Goal: Transaction & Acquisition: Download file/media

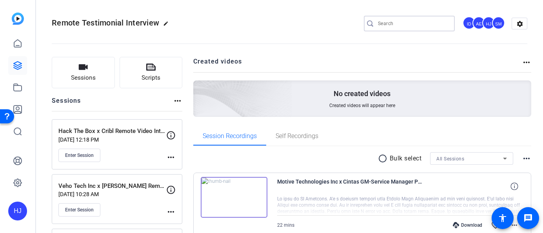
click at [396, 21] on input "Search" at bounding box center [413, 23] width 71 height 9
paste input "iVerify x Social Engineering Chat"
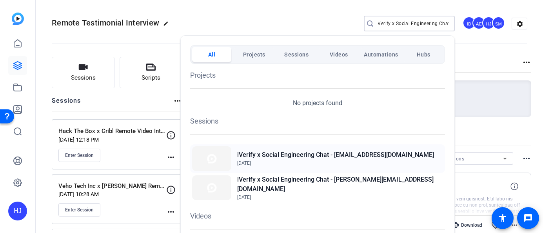
type input "iVerify x Social Engineering Chat"
click at [296, 158] on h2 "iVerify x Social Engineering Chat - [EMAIL_ADDRESS][DOMAIN_NAME]" at bounding box center [335, 154] width 197 height 9
click at [311, 183] on h2 "iVerify x Social Engineering Chat - [PERSON_NAME][EMAIL_ADDRESS][DOMAIN_NAME]" at bounding box center [340, 184] width 206 height 19
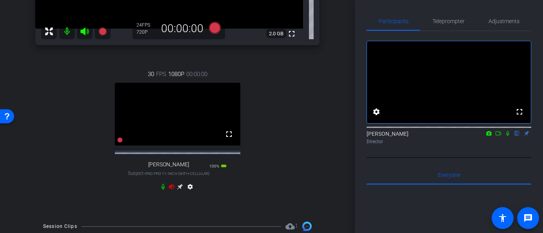
scroll to position [202, 0]
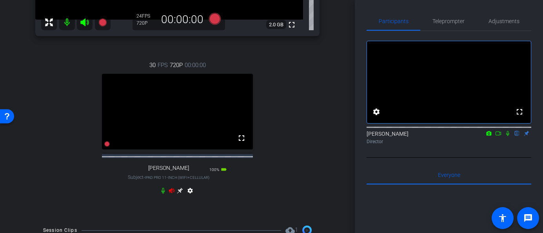
click at [172, 194] on icon at bounding box center [171, 190] width 6 height 6
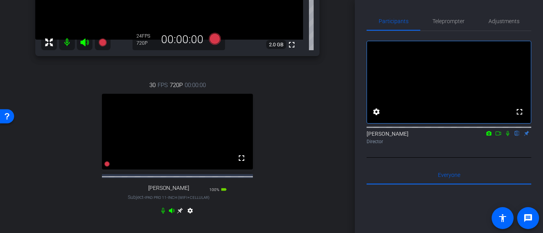
scroll to position [182, 0]
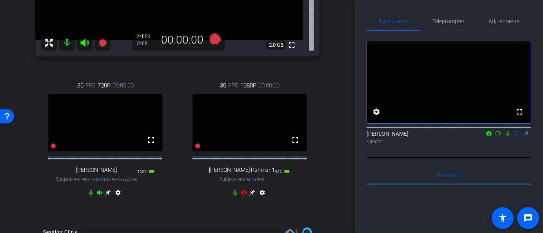
click at [85, 45] on icon at bounding box center [84, 43] width 8 height 8
click at [67, 44] on mat-icon at bounding box center [67, 43] width 16 height 16
click at [243, 195] on icon at bounding box center [243, 192] width 5 height 5
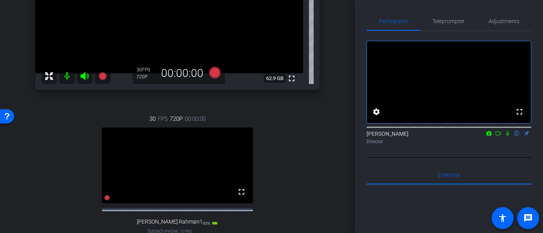
scroll to position [76, 0]
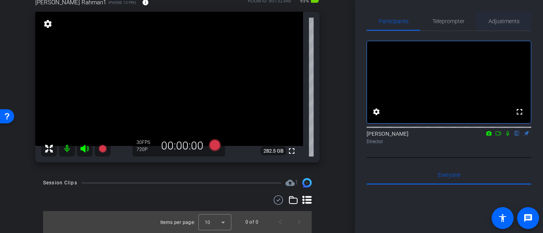
click at [502, 25] on span "Adjustments" at bounding box center [503, 21] width 31 height 19
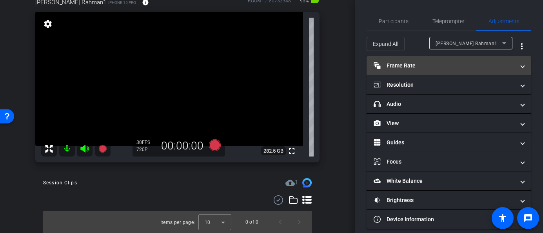
click at [442, 66] on mat-panel-title "Frame Rate Frame Rate" at bounding box center [443, 66] width 141 height 8
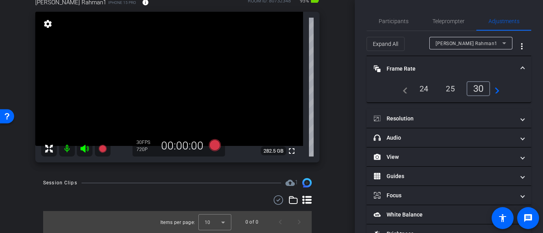
click at [421, 87] on div "24" at bounding box center [423, 88] width 21 height 13
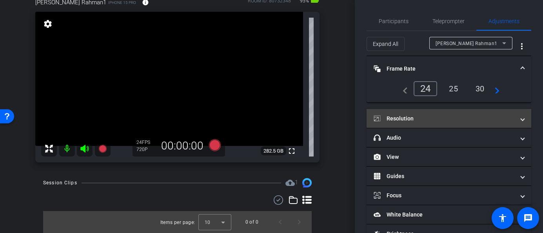
click at [427, 120] on mat-panel-title "Resolution" at bounding box center [443, 118] width 141 height 8
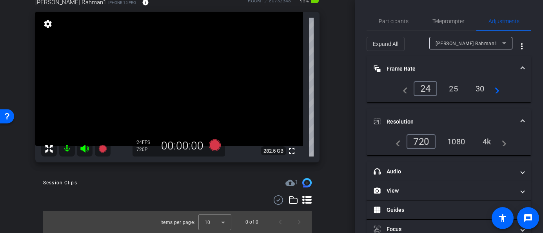
click at [460, 141] on div "1080" at bounding box center [455, 141] width 29 height 13
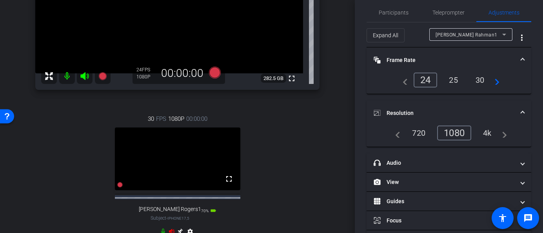
scroll to position [177, 0]
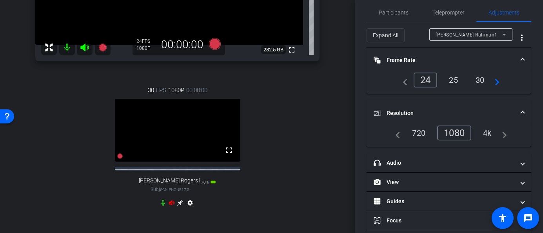
click at [170, 205] on icon at bounding box center [171, 202] width 5 height 5
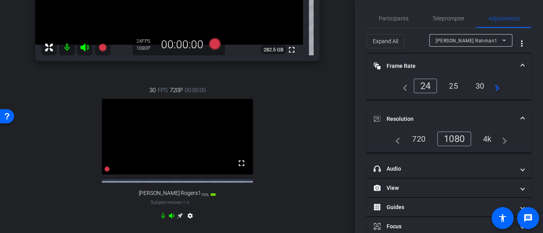
scroll to position [0, 0]
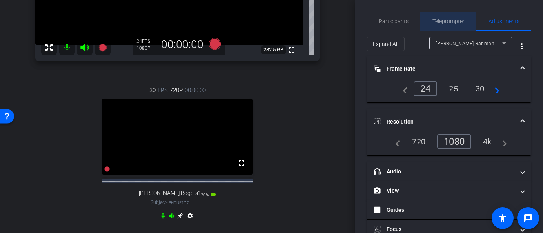
click at [446, 22] on span "Teleprompter" at bounding box center [448, 20] width 32 height 5
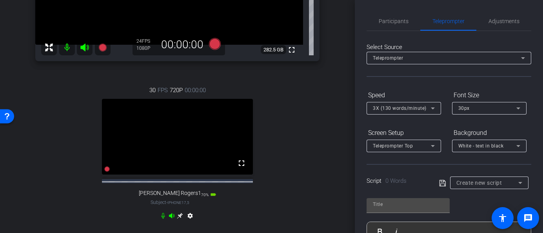
scroll to position [76, 0]
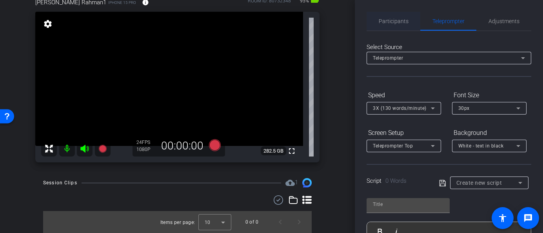
click at [398, 22] on span "Participants" at bounding box center [393, 20] width 30 height 5
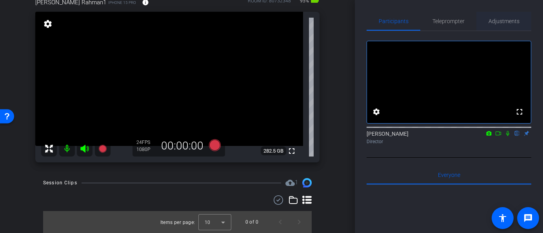
click at [508, 17] on span "Adjustments" at bounding box center [503, 21] width 31 height 19
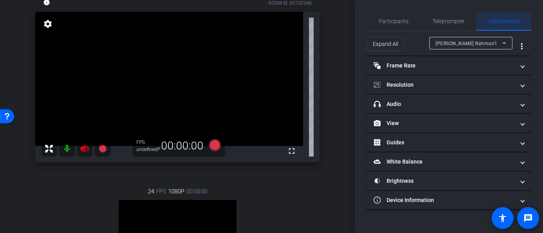
scroll to position [177, 0]
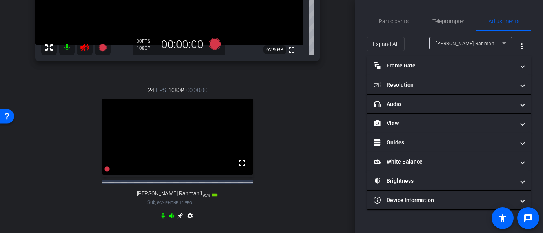
click at [451, 43] on span "[PERSON_NAME] Rahman1" at bounding box center [466, 43] width 62 height 5
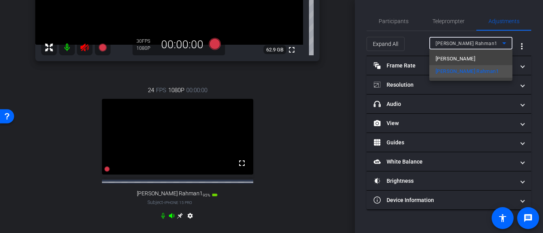
click at [90, 45] on div at bounding box center [271, 116] width 543 height 233
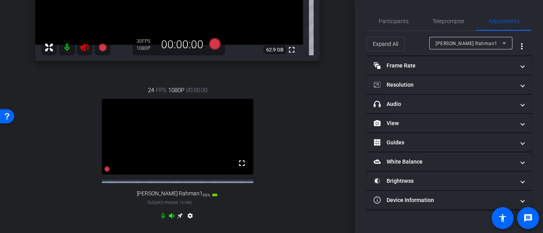
click at [86, 48] on icon at bounding box center [84, 47] width 9 height 9
click at [463, 45] on span "[PERSON_NAME] Rahman1" at bounding box center [466, 43] width 62 height 5
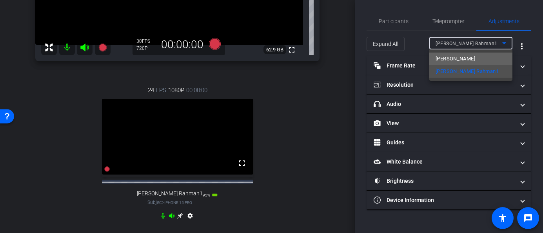
click at [458, 58] on span "Danny Rogers" at bounding box center [455, 58] width 40 height 9
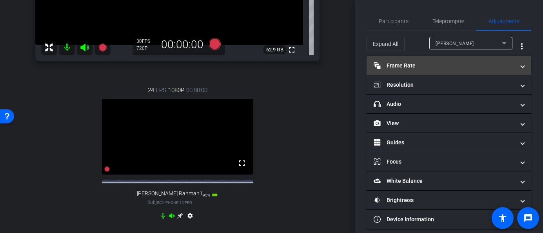
click at [426, 64] on mat-panel-title "Frame Rate Frame Rate" at bounding box center [443, 66] width 141 height 8
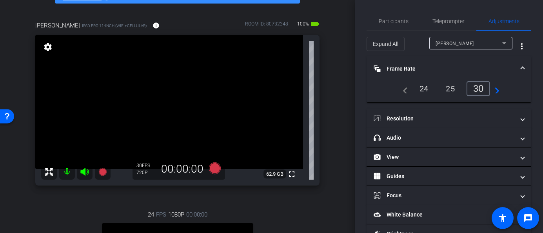
scroll to position [57, 0]
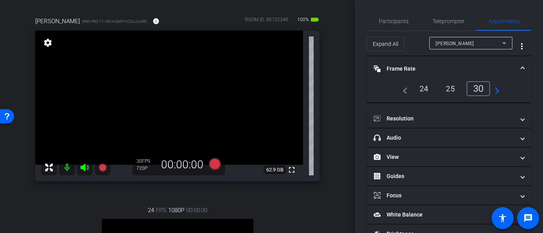
click at [423, 89] on div "24" at bounding box center [423, 88] width 21 height 13
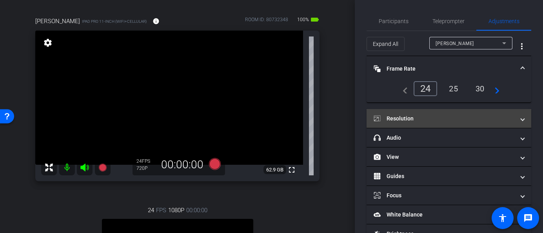
click at [444, 116] on mat-panel-title "Resolution" at bounding box center [443, 118] width 141 height 8
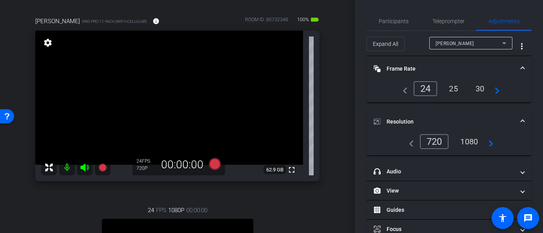
click at [466, 142] on div "1080" at bounding box center [468, 141] width 29 height 13
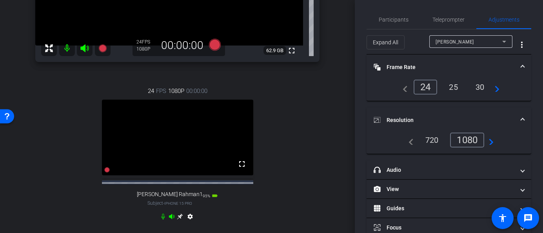
scroll to position [185, 0]
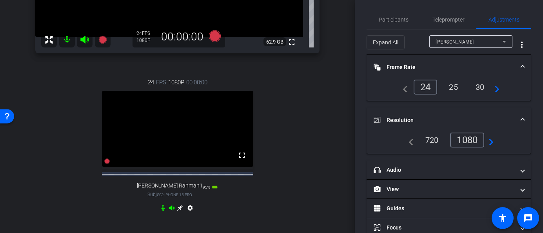
click at [180, 211] on icon at bounding box center [180, 208] width 6 height 6
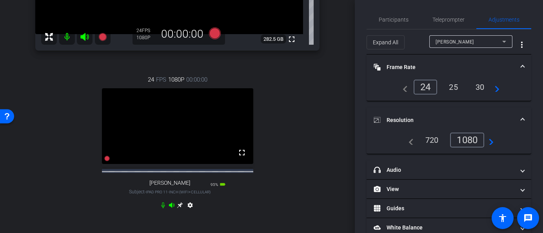
scroll to position [189, 0]
click at [179, 207] on icon at bounding box center [180, 204] width 6 height 6
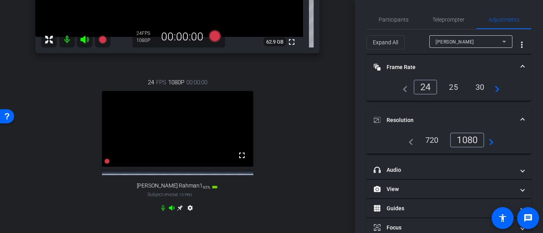
scroll to position [186, 0]
click at [179, 210] on icon at bounding box center [180, 207] width 6 height 6
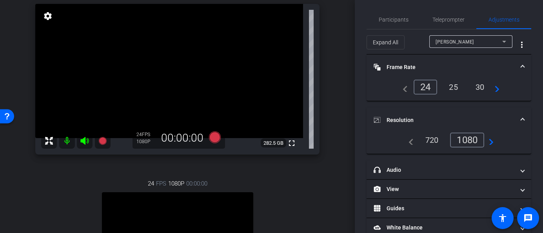
scroll to position [85, 0]
click at [395, 20] on span "Participants" at bounding box center [393, 19] width 30 height 5
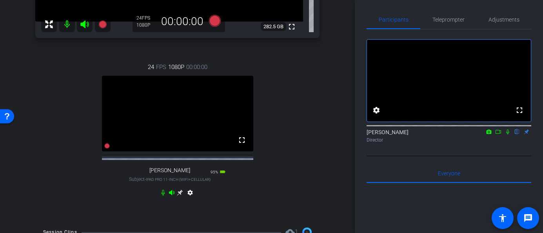
scroll to position [202, 0]
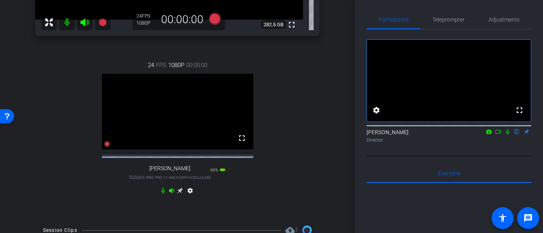
click at [177, 194] on icon at bounding box center [180, 190] width 6 height 6
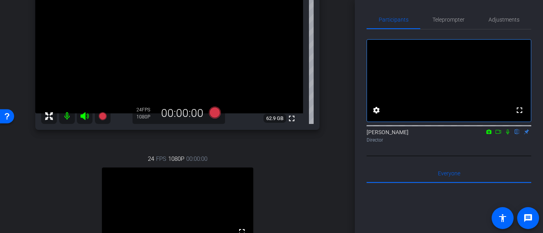
scroll to position [108, 0]
click at [215, 114] on icon at bounding box center [214, 113] width 12 height 12
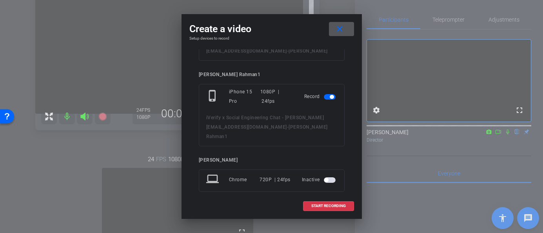
scroll to position [62, 0]
click at [326, 202] on span at bounding box center [328, 205] width 50 height 19
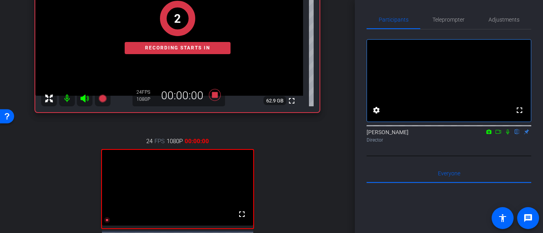
scroll to position [131, 0]
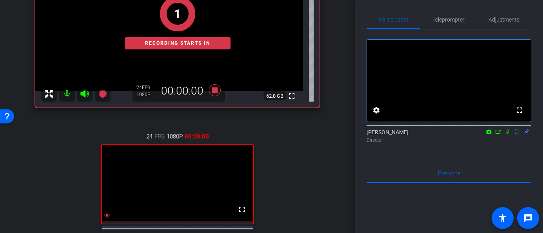
click at [508, 134] on icon at bounding box center [507, 131] width 3 height 5
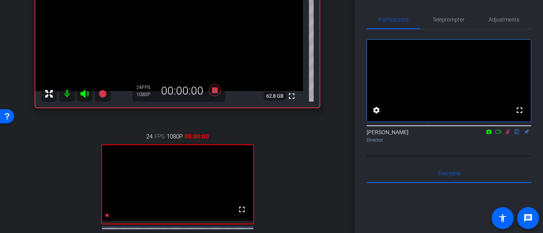
click at [497, 134] on icon at bounding box center [498, 131] width 6 height 5
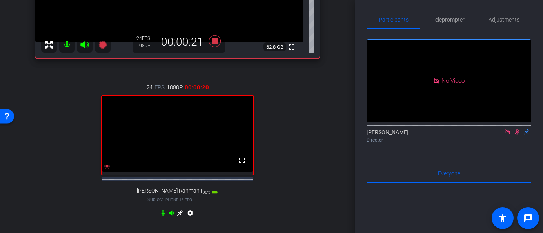
scroll to position [182, 0]
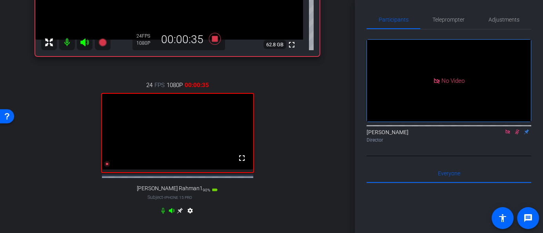
click at [163, 214] on icon at bounding box center [163, 210] width 6 height 6
click at [67, 44] on mat-icon at bounding box center [67, 42] width 16 height 16
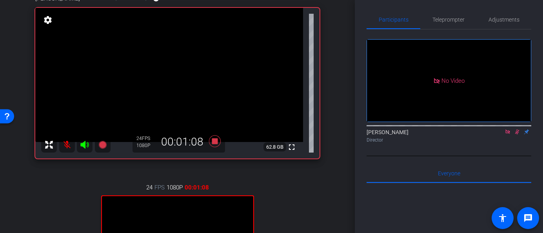
scroll to position [76, 0]
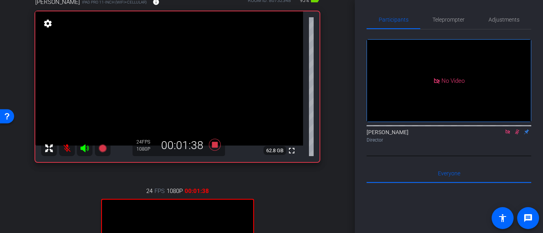
click at [67, 151] on mat-icon at bounding box center [67, 148] width 16 height 16
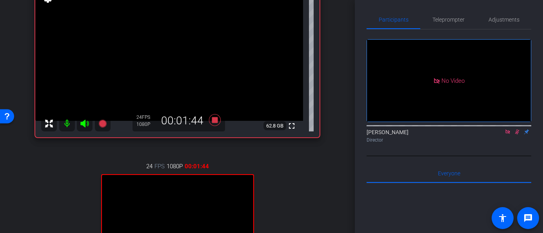
scroll to position [103, 0]
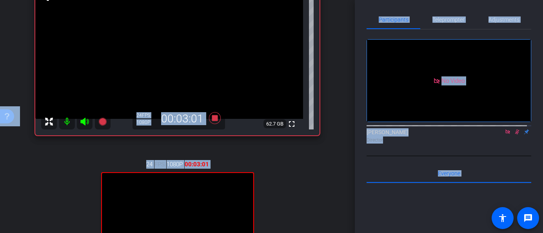
click at [66, 122] on mat-icon at bounding box center [67, 122] width 16 height 16
click at [63, 123] on mat-icon at bounding box center [67, 122] width 16 height 16
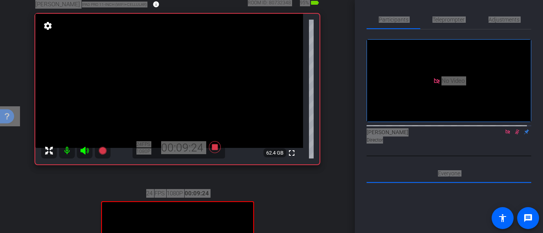
scroll to position [72, 0]
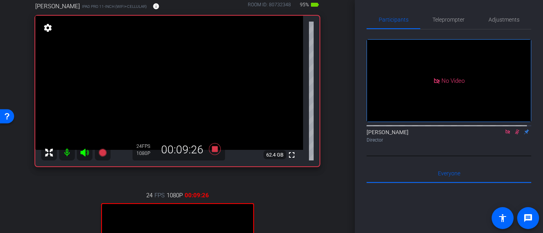
click at [340, 123] on div "arrow_back iVerify x Social Engineering Chat - danny@iverify.io Back to project…" at bounding box center [177, 44] width 355 height 233
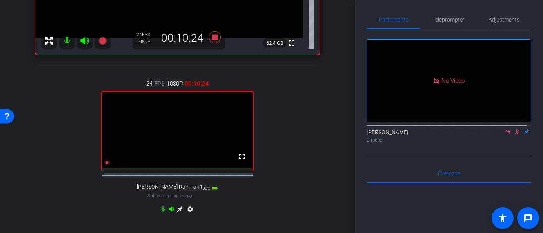
scroll to position [188, 0]
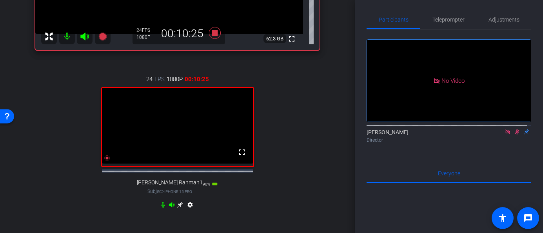
click at [177, 207] on icon at bounding box center [180, 204] width 6 height 6
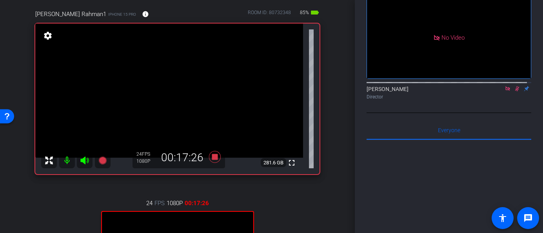
scroll to position [63, 0]
click at [514, 91] on icon at bounding box center [517, 88] width 6 height 5
click at [505, 91] on icon at bounding box center [507, 88] width 4 height 4
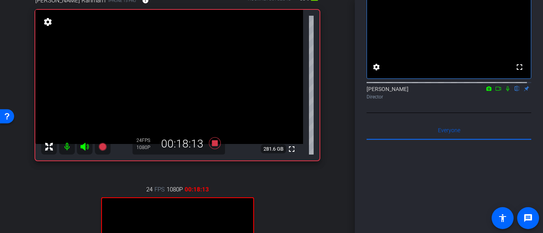
scroll to position [84, 0]
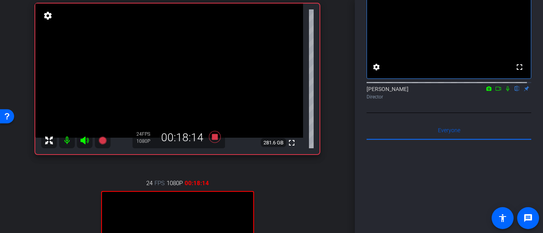
click at [504, 91] on icon at bounding box center [507, 88] width 6 height 5
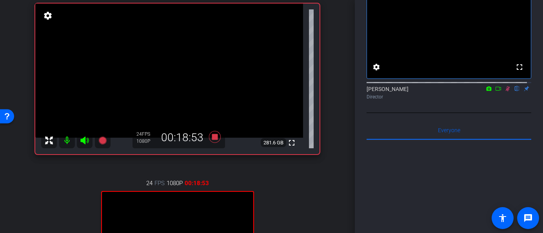
click at [504, 91] on icon at bounding box center [507, 88] width 6 height 5
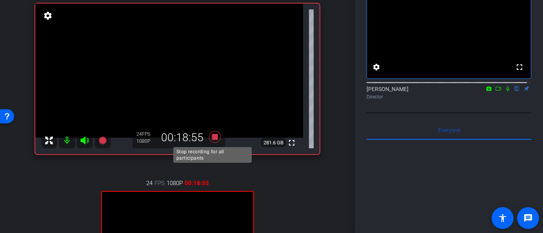
click at [212, 136] on icon at bounding box center [214, 137] width 12 height 12
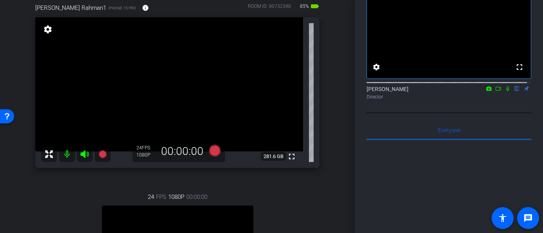
scroll to position [78, 0]
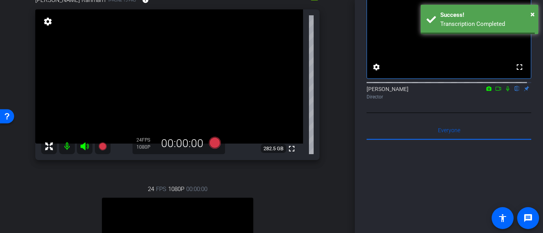
click at [506, 91] on icon at bounding box center [507, 88] width 3 height 5
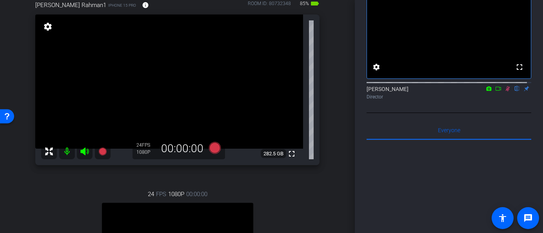
scroll to position [65, 0]
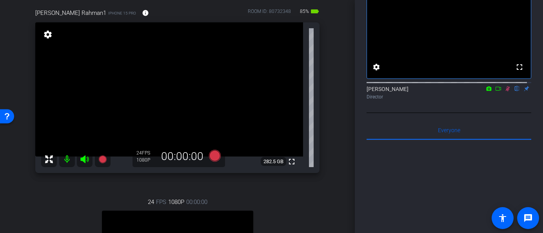
click at [505, 91] on icon at bounding box center [507, 88] width 4 height 5
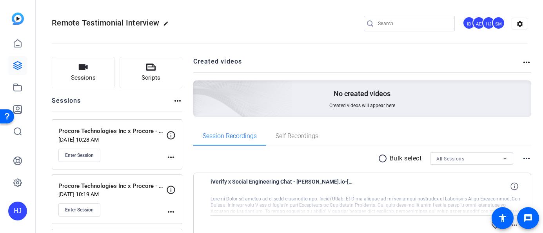
click at [382, 27] on input "Search" at bounding box center [413, 23] width 71 height 9
paste input "Dun & Bradstreet x Dan Martinez & Associates, LLC. (M&A)Testimonial"
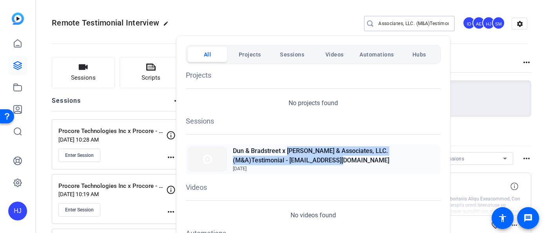
click at [287, 155] on h2 "Dun & Bradstreet x [PERSON_NAME] & Associates, LLC. (M&A)Testimonial - [EMAIL_A…" at bounding box center [336, 155] width 206 height 19
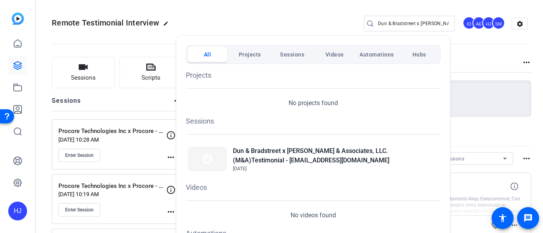
click at [299, 28] on div at bounding box center [271, 116] width 543 height 233
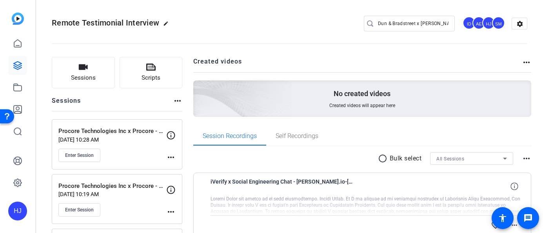
click at [418, 24] on input "Dun & Bradstreet x Dan Martinez & Associates, LLC. (M&A)Testimonial" at bounding box center [413, 23] width 71 height 9
click at [414, 24] on input "Dun & Bradstreet x Dan Martinez & Associates, LLC. (M&A)Testimonial" at bounding box center [413, 23] width 71 height 9
click at [393, 23] on input "Dun & Bradstreet x Dan Martinez & Associates, LLC. (M&A)Testimonial" at bounding box center [413, 23] width 71 height 9
click at [378, 22] on input "Dun & Bradstreet x Dan Martinez & Associates, LLC. (M&A)Testimonial" at bounding box center [413, 23] width 71 height 9
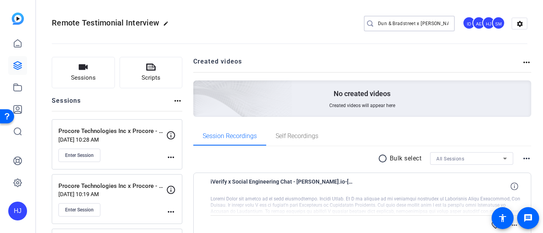
click at [378, 23] on input "Dun & Bradstreet x Dan Martinez & Associates, LLC. (M&A)Testimonial" at bounding box center [413, 23] width 71 height 9
click at [438, 18] on div "Dun & Bradstreet x Dan Martinez & Associates, LLC. (M&A)Testimonial" at bounding box center [413, 24] width 71 height 16
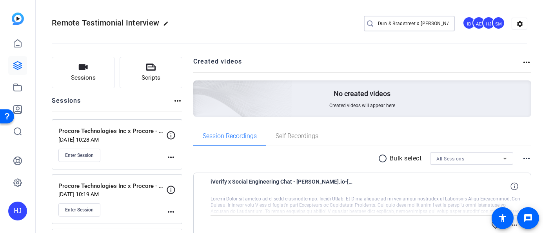
click at [424, 23] on input "Dun & Bradstreet x Dan Martinez & Associates, LLC. (M&A)Testimonial" at bounding box center [413, 23] width 71 height 9
click at [394, 24] on input "Dun & Bradstreet x Dan Martinez & Associates, LLC. (M&A)Testimonial" at bounding box center [413, 23] width 71 height 9
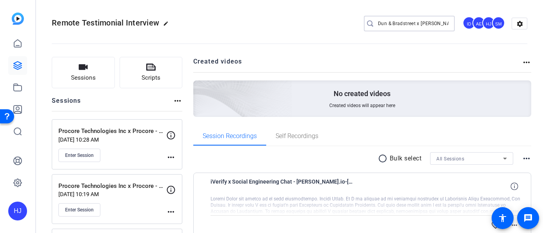
paste input "Dun & Bradstreet x Dan Martinez & Associates, LLC. (M&A)Testimonial"
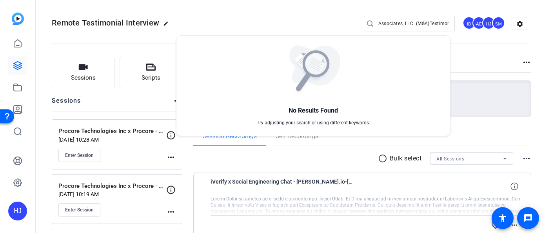
click at [394, 24] on div at bounding box center [271, 116] width 543 height 233
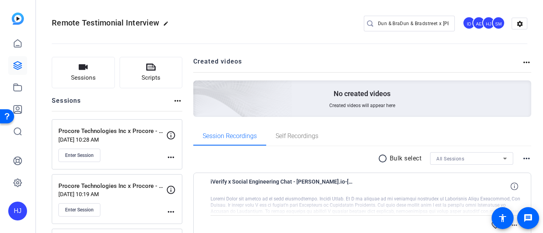
click at [387, 23] on input "Dun & BraDun & Bradstreet x Dan Martinez & Associates, LLC. (M&A)Testimonialdst…" at bounding box center [413, 23] width 71 height 9
drag, startPoint x: 440, startPoint y: 23, endPoint x: 458, endPoint y: 24, distance: 17.3
click at [458, 25] on div "Dun & BraDun & Bradstreet x Dan Martinez & Associates, LLC. (M&A)Testimonialdst…" at bounding box center [445, 24] width 163 height 16
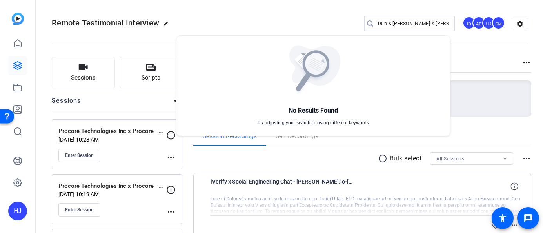
click at [442, 22] on div at bounding box center [271, 116] width 543 height 233
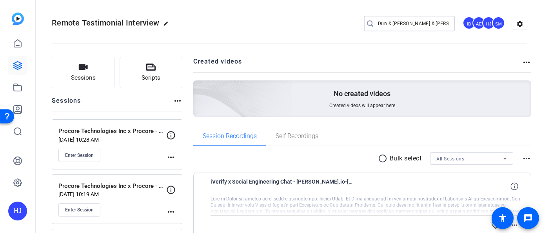
drag, startPoint x: 427, startPoint y: 23, endPoint x: 337, endPoint y: 28, distance: 89.5
click at [337, 28] on div "Remote Testimonial Interview edit Dun & BraDun & Bradstreet x D ID AE HJ SM set…" at bounding box center [289, 24] width 475 height 12
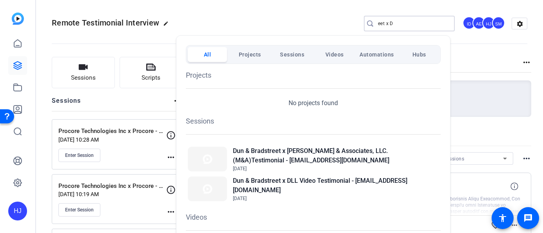
click at [391, 22] on div at bounding box center [271, 116] width 543 height 233
click at [391, 22] on input "eet x D" at bounding box center [413, 23] width 71 height 9
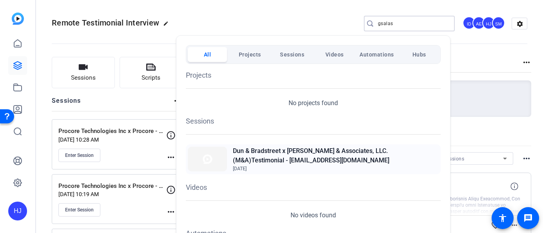
type input "gsalas"
click at [299, 158] on h2 "Dun & Bradstreet x [PERSON_NAME] & Associates, LLC. (M&A)Testimonial - [EMAIL_A…" at bounding box center [336, 155] width 206 height 19
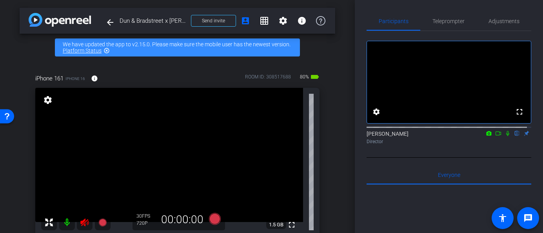
click at [84, 218] on icon at bounding box center [84, 221] width 9 height 9
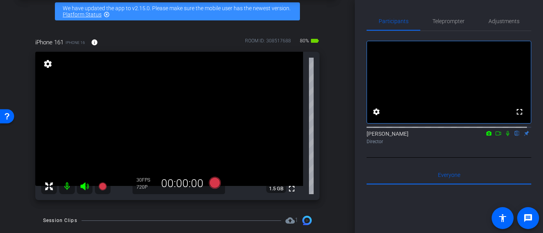
scroll to position [38, 0]
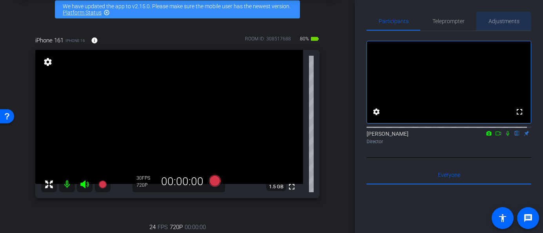
click at [494, 25] on span "Adjustments" at bounding box center [503, 21] width 31 height 19
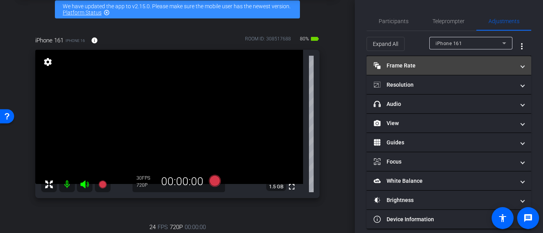
click at [445, 67] on mat-panel-title "Frame Rate Frame Rate" at bounding box center [443, 66] width 141 height 8
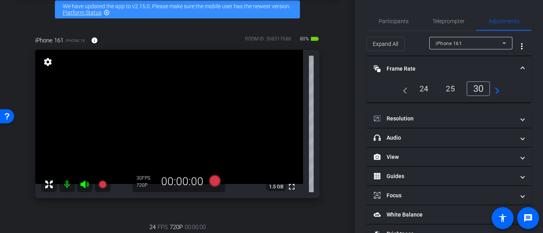
click at [425, 89] on div "24" at bounding box center [423, 88] width 21 height 13
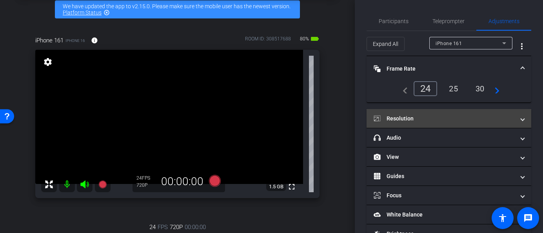
click at [437, 114] on mat-panel-title "Resolution" at bounding box center [443, 118] width 141 height 8
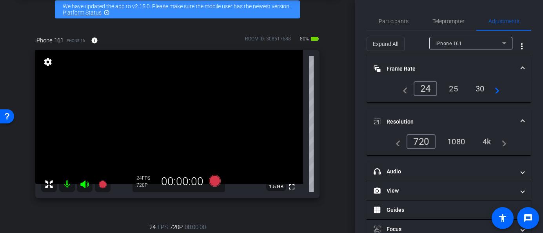
click at [457, 142] on div "1080" at bounding box center [455, 141] width 29 height 13
click at [400, 20] on span "Participants" at bounding box center [393, 20] width 30 height 5
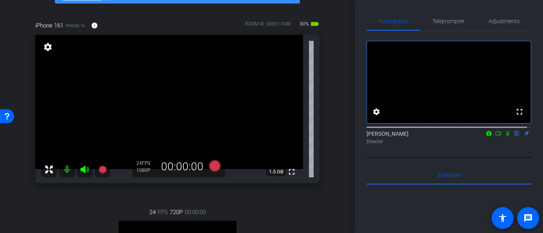
scroll to position [56, 0]
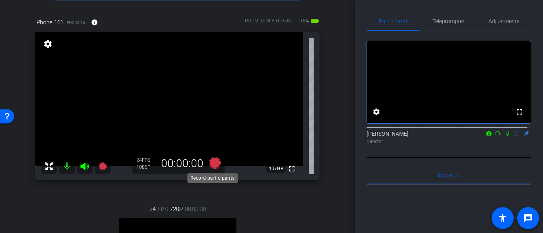
click at [211, 166] on icon at bounding box center [214, 163] width 12 height 12
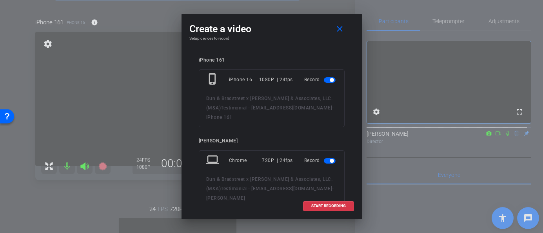
click at [325, 157] on mat-slide-toggle at bounding box center [330, 160] width 13 height 9
click at [324, 160] on span "button" at bounding box center [330, 160] width 12 height 5
click at [310, 206] on span at bounding box center [328, 205] width 50 height 19
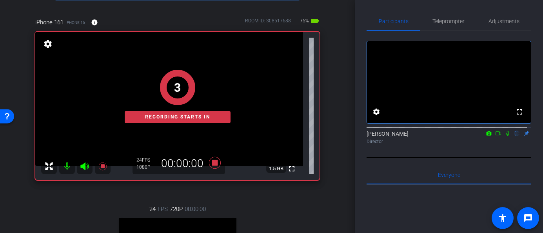
scroll to position [59, 0]
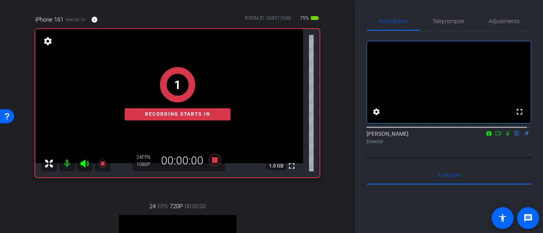
click at [504, 136] on icon at bounding box center [507, 132] width 6 height 5
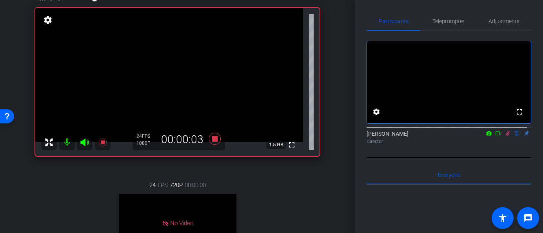
scroll to position [70, 0]
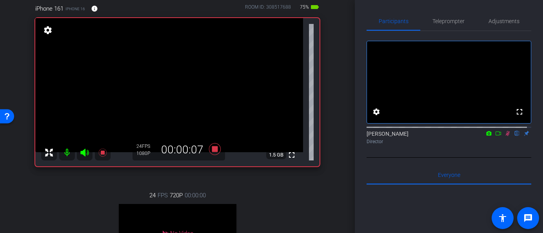
click at [505, 136] on icon at bounding box center [507, 133] width 4 height 5
click at [214, 149] on icon at bounding box center [214, 149] width 12 height 12
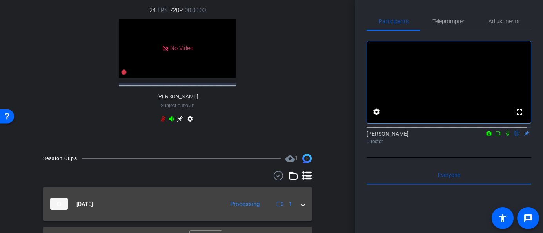
scroll to position [255, 0]
click at [301, 205] on span at bounding box center [302, 203] width 3 height 8
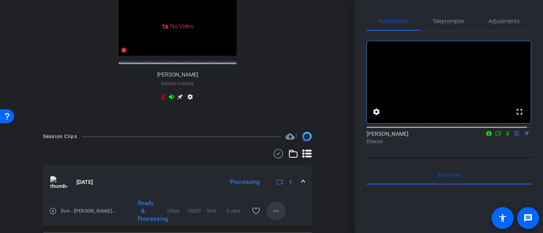
scroll to position [277, 0]
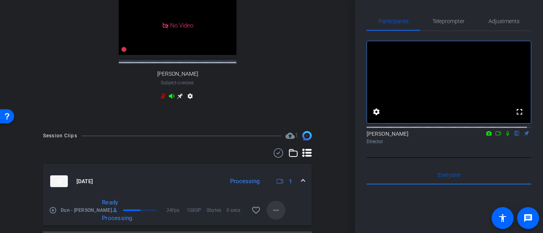
click at [271, 209] on mat-icon "more_horiz" at bounding box center [275, 209] width 9 height 9
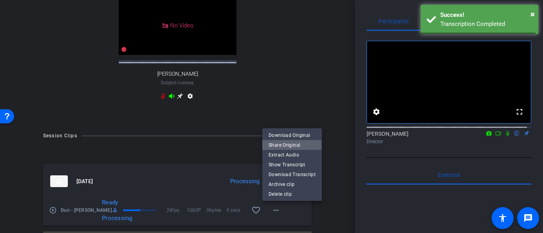
click at [284, 146] on span "Share Original" at bounding box center [291, 144] width 47 height 9
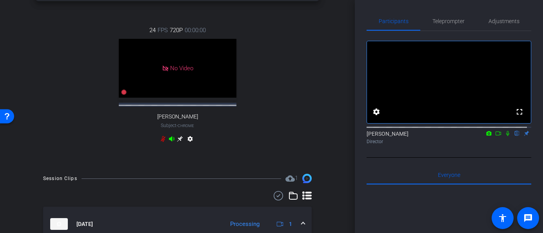
scroll to position [266, 0]
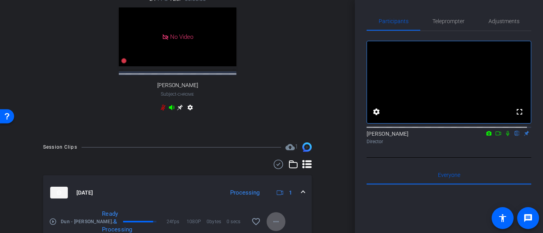
click at [301, 188] on span at bounding box center [302, 192] width 3 height 8
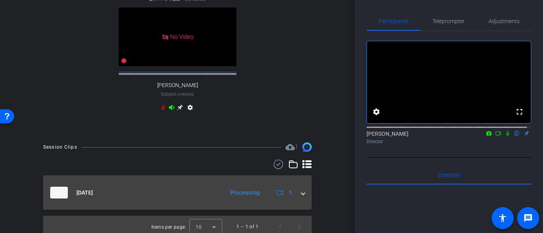
click at [301, 191] on mat-expansion-panel-header "[DATE] Processing 1" at bounding box center [177, 192] width 268 height 34
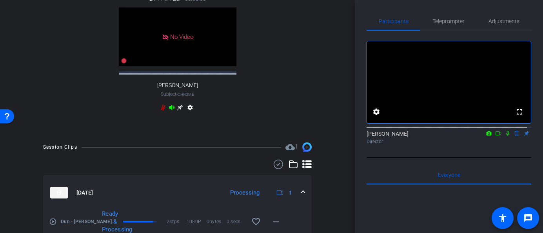
scroll to position [298, 0]
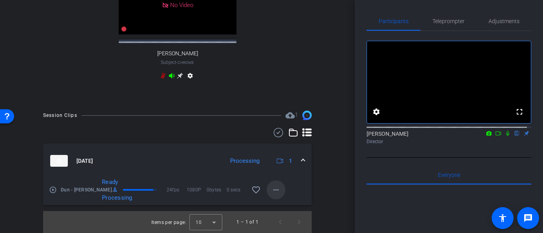
click at [272, 190] on mat-icon "more_horiz" at bounding box center [275, 189] width 9 height 9
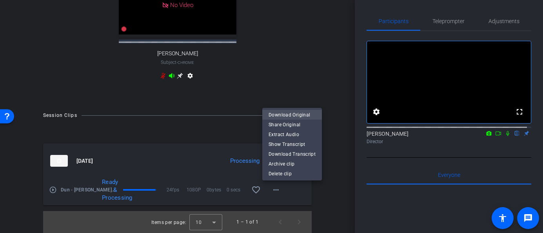
click at [299, 112] on span "Download Original" at bounding box center [291, 114] width 47 height 9
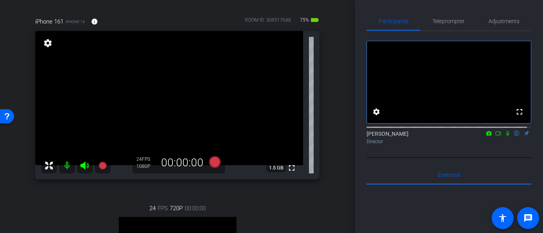
scroll to position [51, 0]
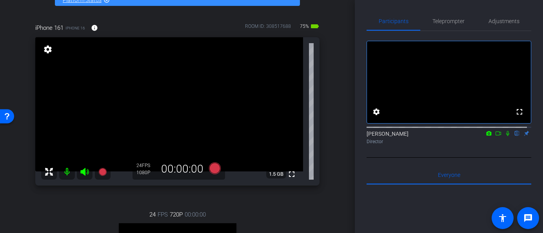
click at [69, 171] on mat-icon at bounding box center [67, 172] width 16 height 16
click at [85, 171] on icon at bounding box center [84, 172] width 8 height 8
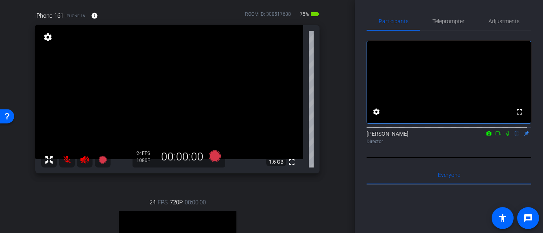
scroll to position [60, 0]
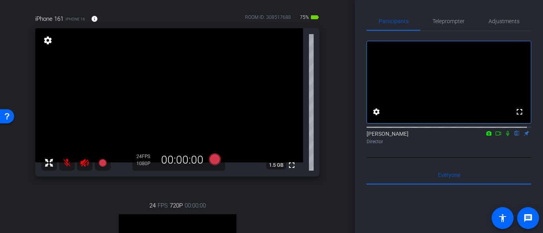
click at [85, 163] on icon at bounding box center [84, 162] width 9 height 9
click at [65, 163] on mat-icon at bounding box center [67, 163] width 16 height 16
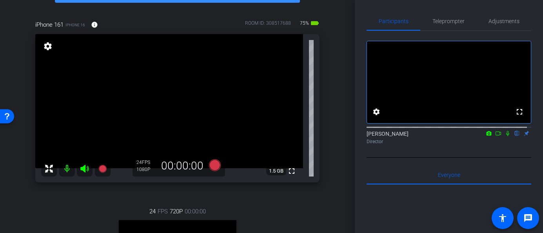
scroll to position [54, 0]
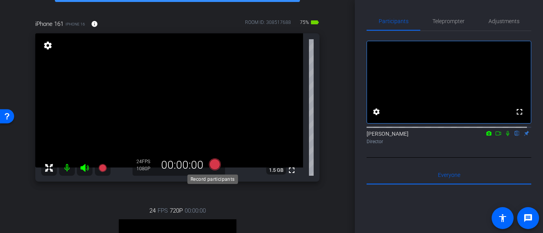
click at [212, 165] on icon at bounding box center [214, 164] width 12 height 12
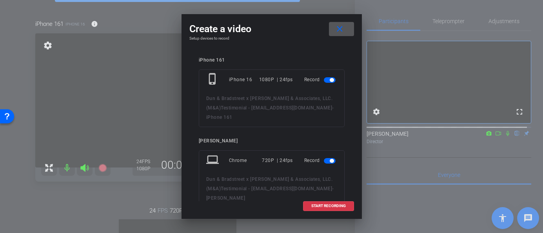
click at [324, 160] on span "button" at bounding box center [330, 160] width 12 height 5
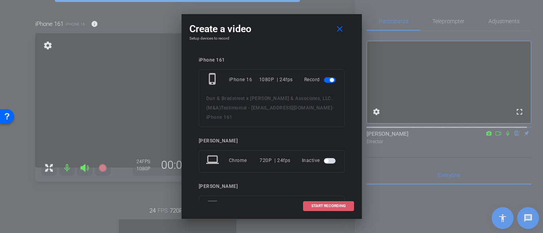
click at [317, 205] on span "START RECORDING" at bounding box center [328, 206] width 34 height 4
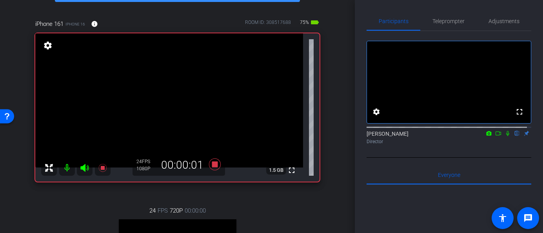
click at [506, 136] on icon at bounding box center [507, 133] width 3 height 5
click at [504, 136] on icon at bounding box center [507, 132] width 6 height 5
click at [503, 137] on mat-icon at bounding box center [507, 133] width 9 height 7
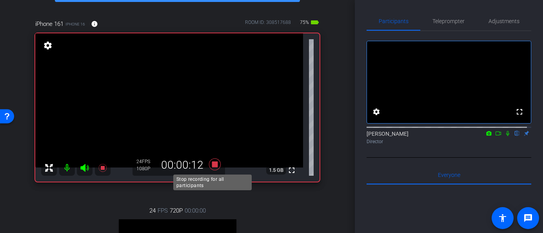
click at [210, 162] on icon at bounding box center [214, 164] width 12 height 12
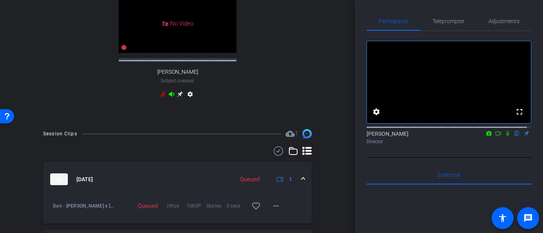
scroll to position [281, 0]
click at [271, 204] on mat-icon "more_horiz" at bounding box center [275, 204] width 9 height 9
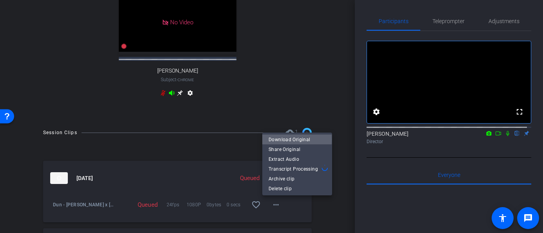
click at [280, 139] on span "Download Original" at bounding box center [296, 139] width 57 height 9
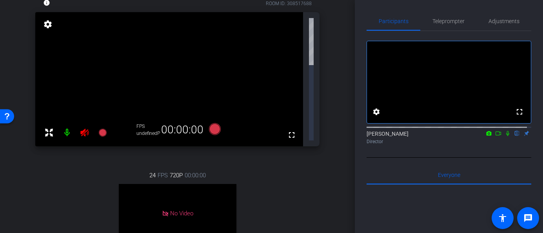
scroll to position [76, 0]
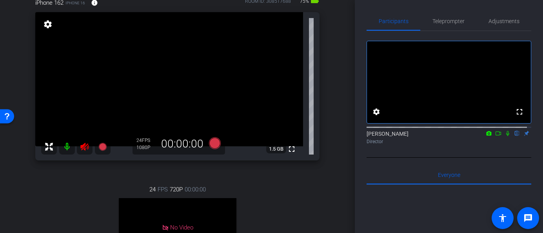
click at [84, 148] on icon at bounding box center [84, 146] width 9 height 9
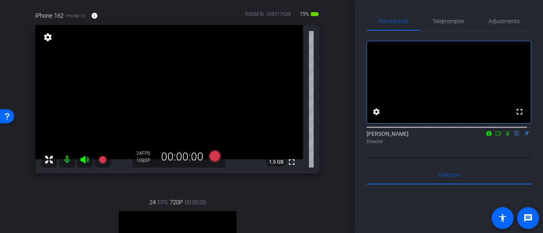
scroll to position [63, 0]
click at [215, 156] on icon at bounding box center [214, 156] width 12 height 12
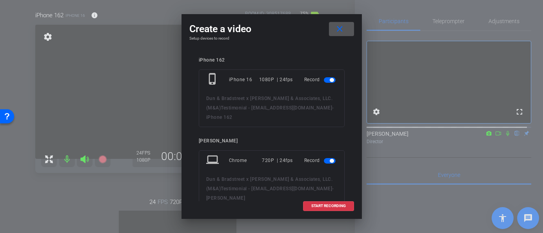
click at [324, 161] on span "button" at bounding box center [330, 160] width 12 height 5
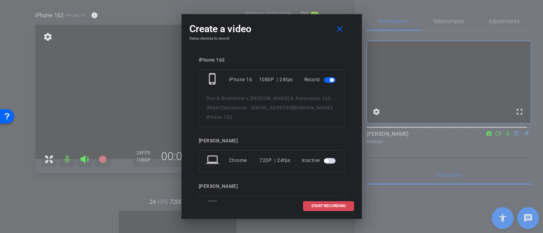
click at [315, 204] on span "START RECORDING" at bounding box center [328, 206] width 34 height 4
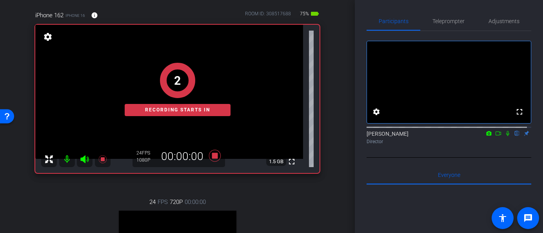
click at [495, 135] on icon at bounding box center [497, 133] width 5 height 4
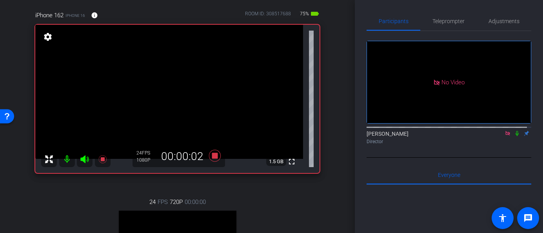
click at [515, 136] on icon at bounding box center [516, 133] width 3 height 5
click at [515, 136] on icon at bounding box center [517, 133] width 4 height 5
click at [514, 136] on icon at bounding box center [517, 132] width 6 height 5
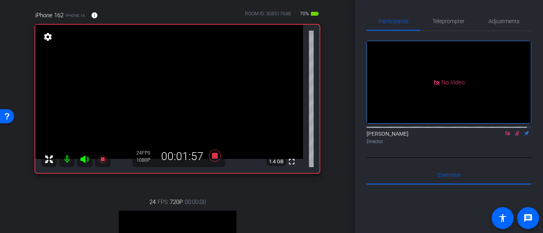
click at [515, 136] on icon at bounding box center [517, 133] width 4 height 5
click at [515, 136] on icon at bounding box center [516, 133] width 3 height 5
click at [514, 136] on icon at bounding box center [517, 132] width 6 height 5
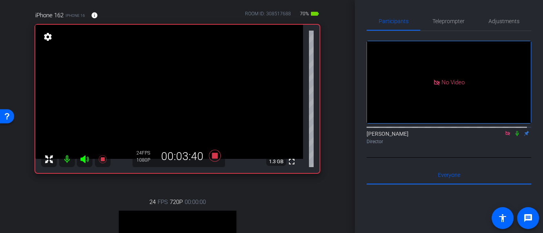
click at [515, 136] on icon at bounding box center [516, 133] width 3 height 5
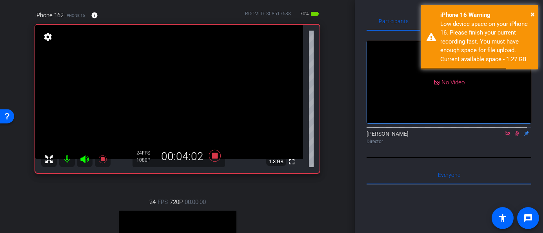
click at [514, 136] on icon at bounding box center [517, 132] width 6 height 5
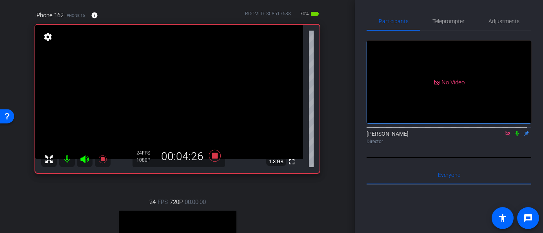
click at [515, 136] on icon at bounding box center [516, 133] width 3 height 5
click at [515, 136] on icon at bounding box center [517, 133] width 4 height 5
click at [514, 136] on icon at bounding box center [517, 132] width 6 height 5
click at [515, 136] on icon at bounding box center [517, 133] width 4 height 5
click at [515, 136] on icon at bounding box center [516, 133] width 3 height 5
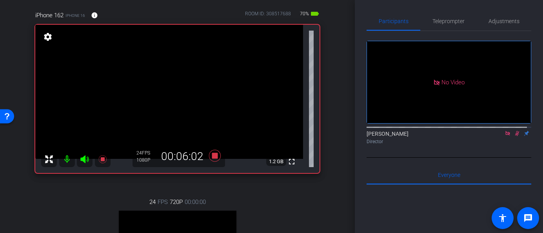
click at [514, 136] on icon at bounding box center [517, 132] width 6 height 5
click at [212, 154] on icon at bounding box center [214, 156] width 12 height 12
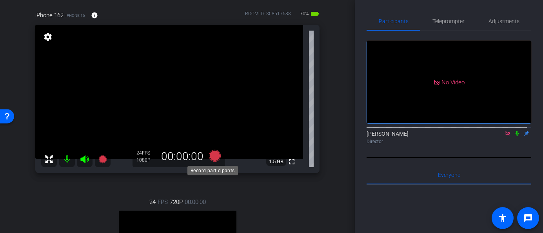
click at [212, 156] on icon at bounding box center [214, 156] width 12 height 12
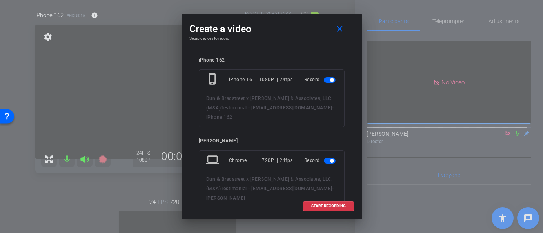
click at [324, 161] on span "button" at bounding box center [330, 160] width 12 height 5
click at [317, 205] on span "START RECORDING" at bounding box center [328, 206] width 34 height 4
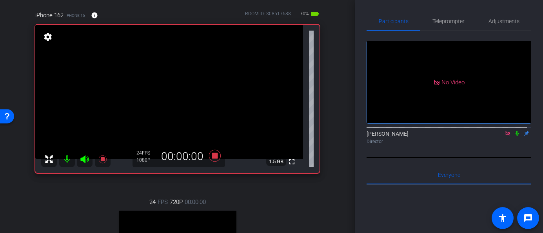
click at [515, 136] on icon at bounding box center [516, 133] width 3 height 5
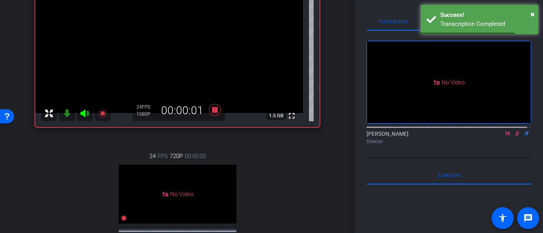
scroll to position [110, 0]
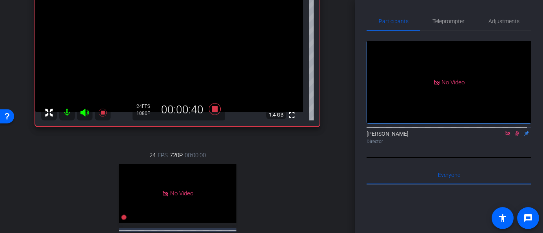
click at [515, 136] on icon at bounding box center [517, 133] width 4 height 5
click at [514, 136] on icon at bounding box center [517, 132] width 6 height 5
click at [515, 136] on icon at bounding box center [516, 133] width 3 height 5
click at [514, 136] on icon at bounding box center [517, 132] width 6 height 5
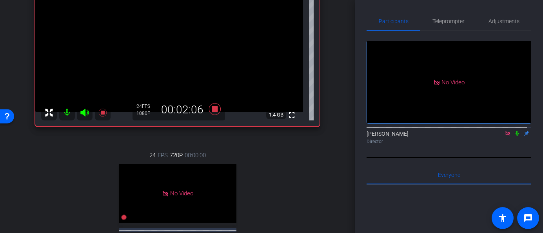
click at [515, 136] on icon at bounding box center [516, 133] width 3 height 5
click at [515, 136] on icon at bounding box center [517, 133] width 4 height 5
click at [515, 136] on icon at bounding box center [516, 133] width 3 height 5
click at [514, 136] on icon at bounding box center [517, 132] width 6 height 5
click at [515, 136] on icon at bounding box center [516, 133] width 3 height 5
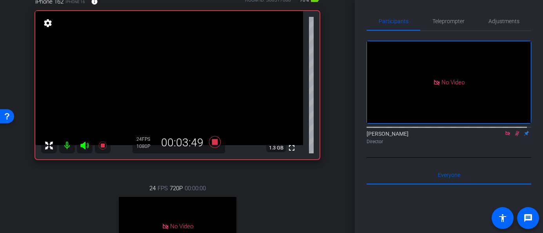
scroll to position [78, 0]
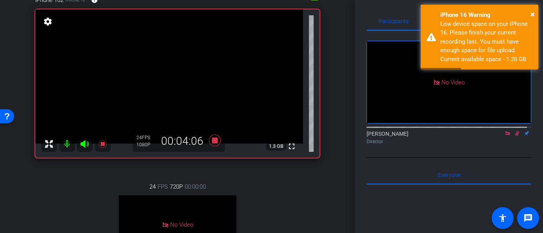
click at [514, 136] on icon at bounding box center [517, 132] width 6 height 5
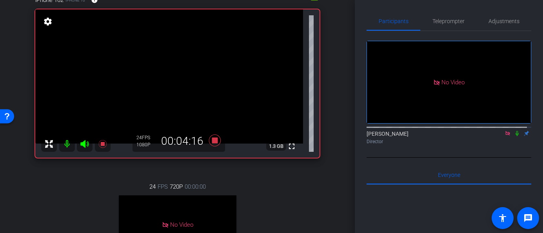
click at [514, 136] on icon at bounding box center [517, 132] width 6 height 5
click at [515, 136] on icon at bounding box center [517, 133] width 4 height 5
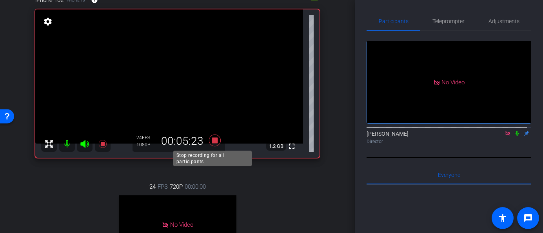
click at [213, 139] on icon at bounding box center [214, 140] width 12 height 12
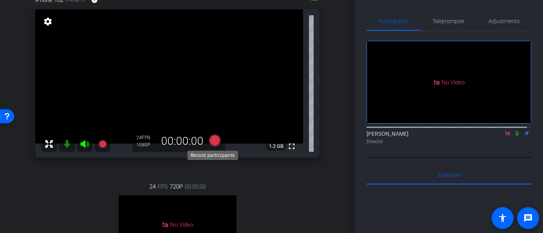
click at [212, 139] on icon at bounding box center [214, 140] width 12 height 12
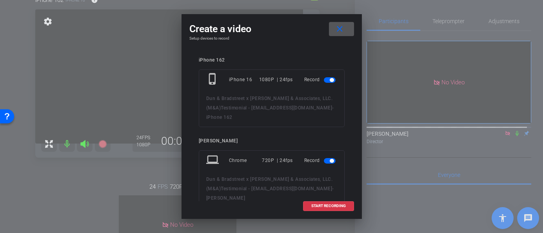
click at [346, 30] on span at bounding box center [341, 29] width 25 height 19
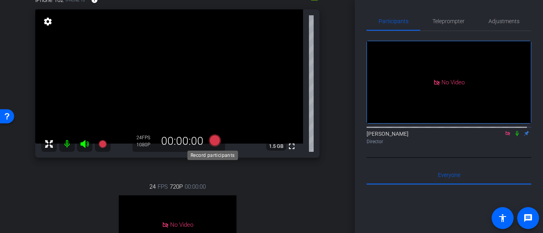
click at [217, 138] on icon at bounding box center [214, 140] width 12 height 12
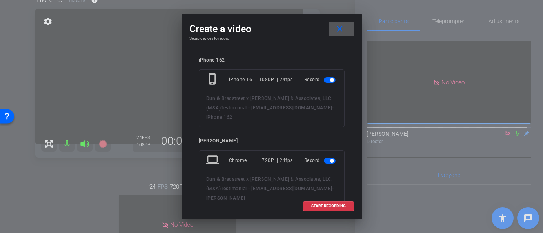
click at [324, 165] on mat-slide-toggle at bounding box center [330, 160] width 13 height 9
click at [324, 159] on span "button" at bounding box center [330, 160] width 12 height 5
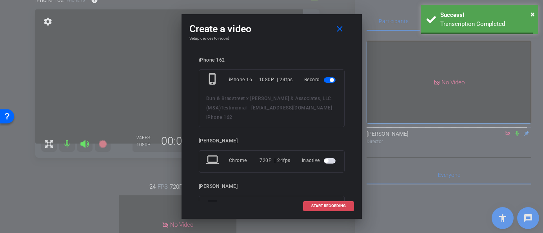
click at [314, 205] on span "START RECORDING" at bounding box center [328, 206] width 34 height 4
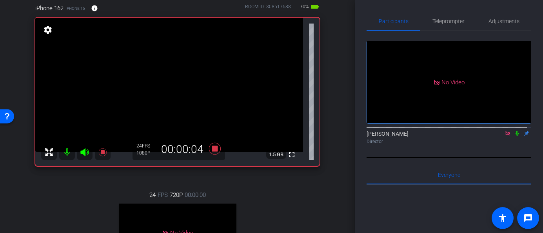
scroll to position [67, 0]
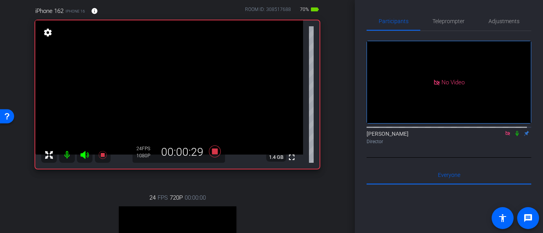
click at [515, 136] on icon at bounding box center [516, 133] width 3 height 5
click at [514, 136] on icon at bounding box center [517, 132] width 6 height 5
click at [515, 136] on icon at bounding box center [516, 133] width 3 height 5
click at [515, 136] on icon at bounding box center [517, 133] width 4 height 5
click at [514, 136] on icon at bounding box center [517, 132] width 6 height 5
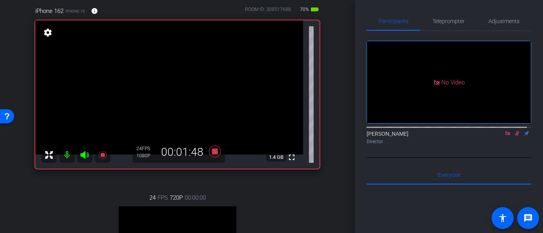
click at [515, 136] on icon at bounding box center [517, 133] width 4 height 5
click at [514, 136] on icon at bounding box center [517, 132] width 6 height 5
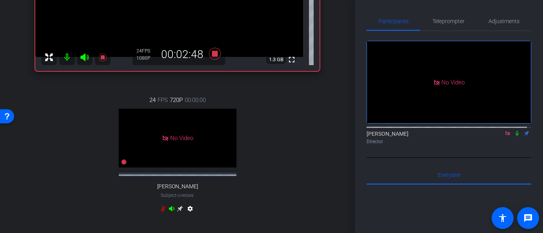
scroll to position [161, 0]
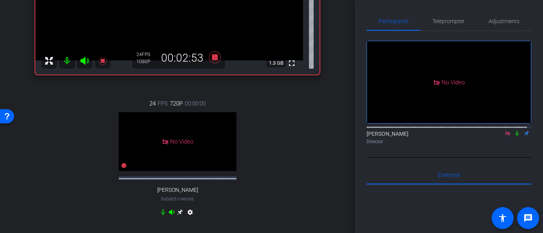
click at [514, 136] on icon at bounding box center [517, 132] width 6 height 5
click at [515, 136] on icon at bounding box center [517, 133] width 4 height 5
click at [514, 136] on icon at bounding box center [517, 132] width 6 height 5
click at [515, 136] on icon at bounding box center [517, 133] width 4 height 5
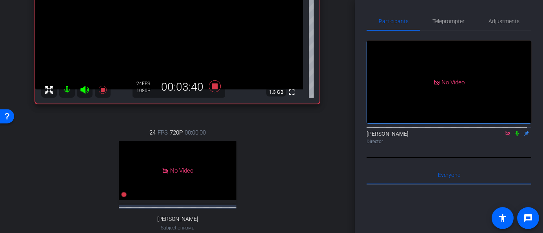
scroll to position [127, 0]
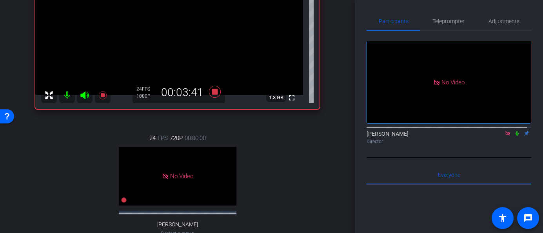
click at [514, 136] on icon at bounding box center [517, 132] width 6 height 5
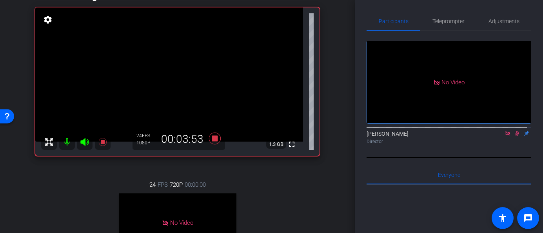
scroll to position [76, 0]
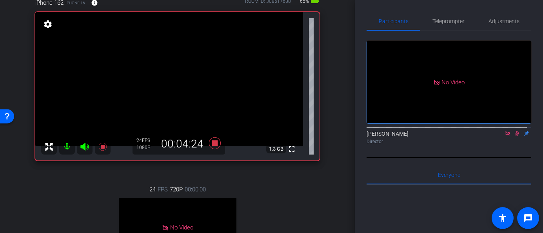
click at [515, 136] on icon at bounding box center [517, 133] width 4 height 5
click at [514, 136] on icon at bounding box center [517, 132] width 6 height 5
click at [515, 136] on icon at bounding box center [517, 133] width 4 height 5
click at [505, 135] on icon at bounding box center [507, 133] width 4 height 4
click at [504, 136] on icon at bounding box center [507, 132] width 6 height 5
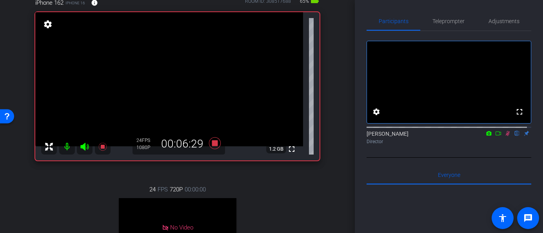
click at [504, 136] on icon at bounding box center [507, 132] width 6 height 5
click at [506, 136] on icon at bounding box center [507, 133] width 3 height 5
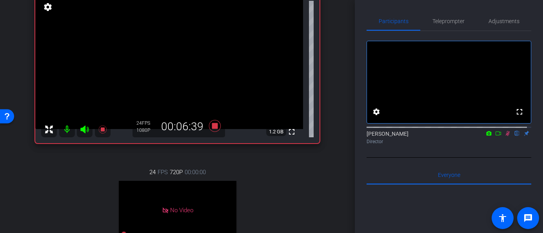
scroll to position [95, 0]
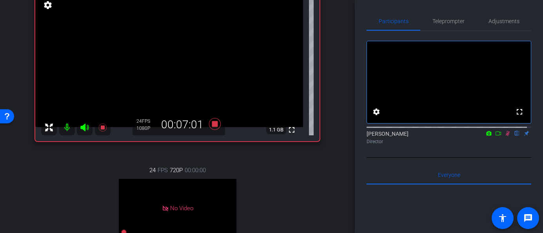
click at [505, 136] on icon at bounding box center [507, 133] width 4 height 5
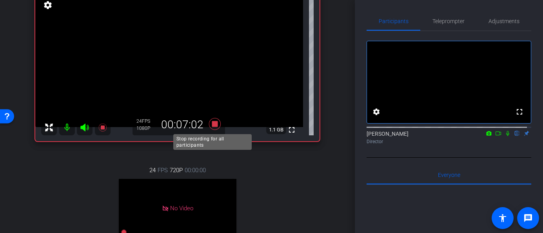
click at [212, 123] on icon at bounding box center [214, 124] width 12 height 12
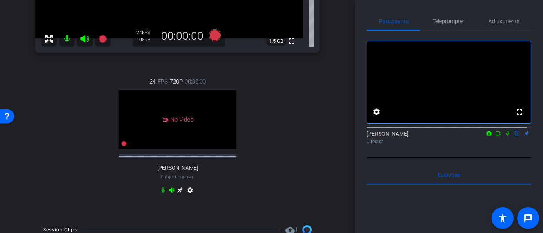
scroll to position [184, 0]
click at [504, 136] on icon at bounding box center [507, 132] width 6 height 5
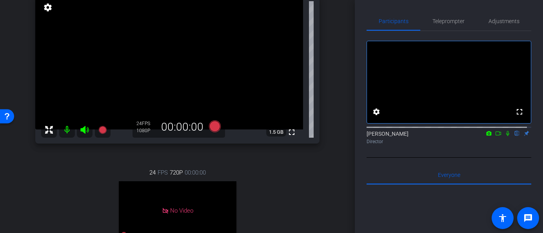
scroll to position [92, 0]
click at [504, 136] on icon at bounding box center [507, 132] width 6 height 5
click at [505, 136] on icon at bounding box center [507, 133] width 4 height 5
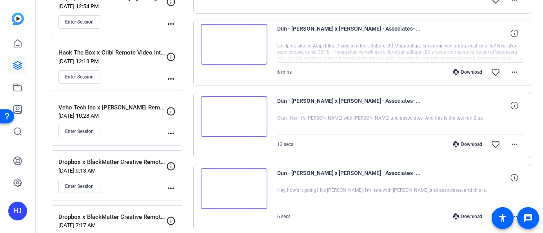
scroll to position [290, 0]
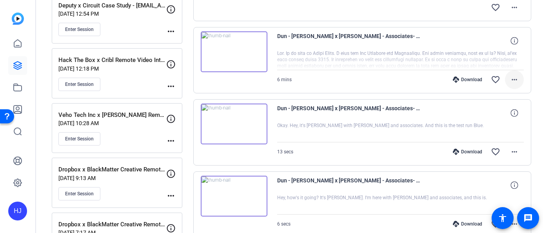
click at [512, 76] on mat-icon "more_horiz" at bounding box center [513, 79] width 9 height 9
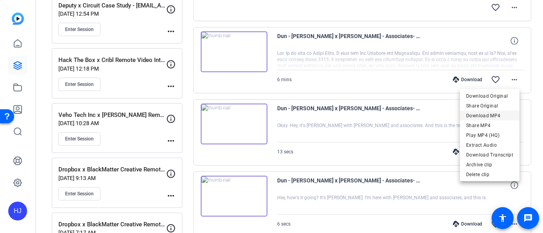
click at [496, 115] on span "Download MP4" at bounding box center [489, 115] width 47 height 9
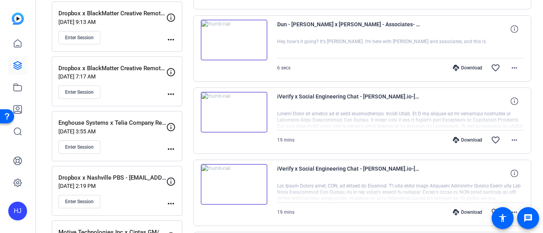
scroll to position [460, 0]
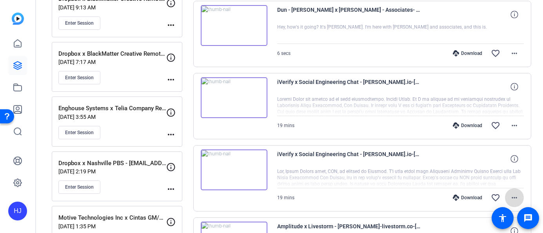
click at [513, 195] on mat-icon "more_horiz" at bounding box center [513, 197] width 9 height 9
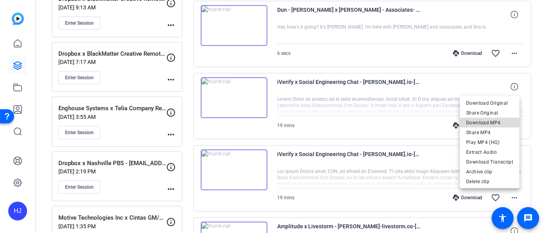
click at [497, 121] on span "Download MP4" at bounding box center [489, 122] width 47 height 9
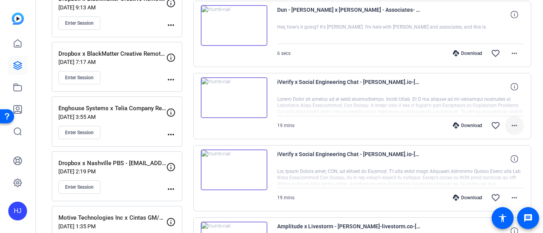
click at [512, 123] on mat-icon "more_horiz" at bounding box center [513, 125] width 9 height 9
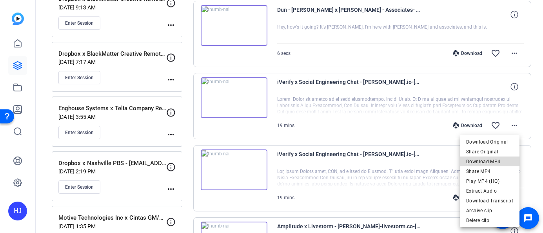
click at [496, 160] on span "Download MP4" at bounding box center [489, 161] width 47 height 9
